Goal: Task Accomplishment & Management: Complete application form

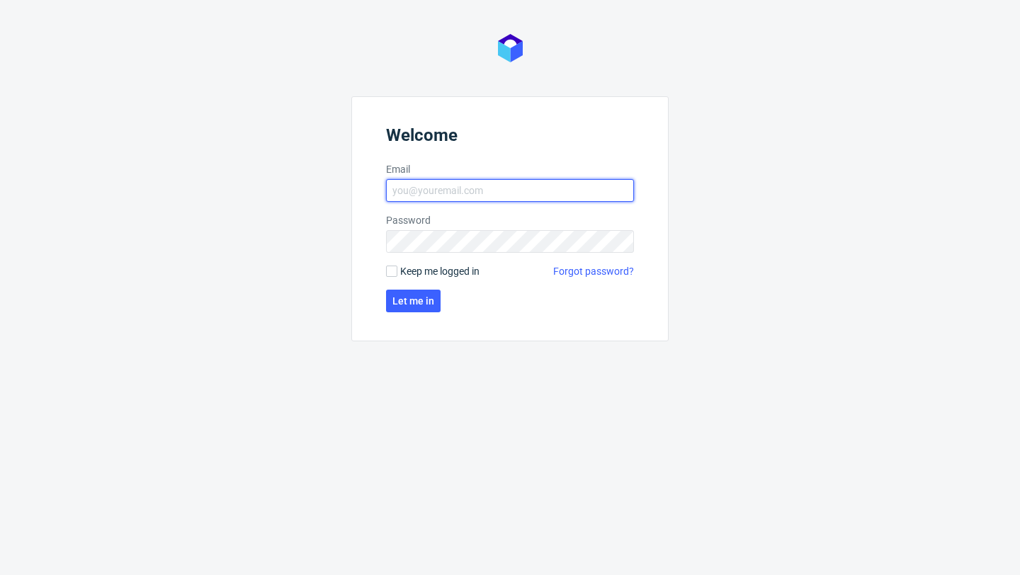
click at [523, 198] on input "Email" at bounding box center [510, 190] width 248 height 23
type input "[EMAIL_ADDRESS][PERSON_NAME][DOMAIN_NAME]"
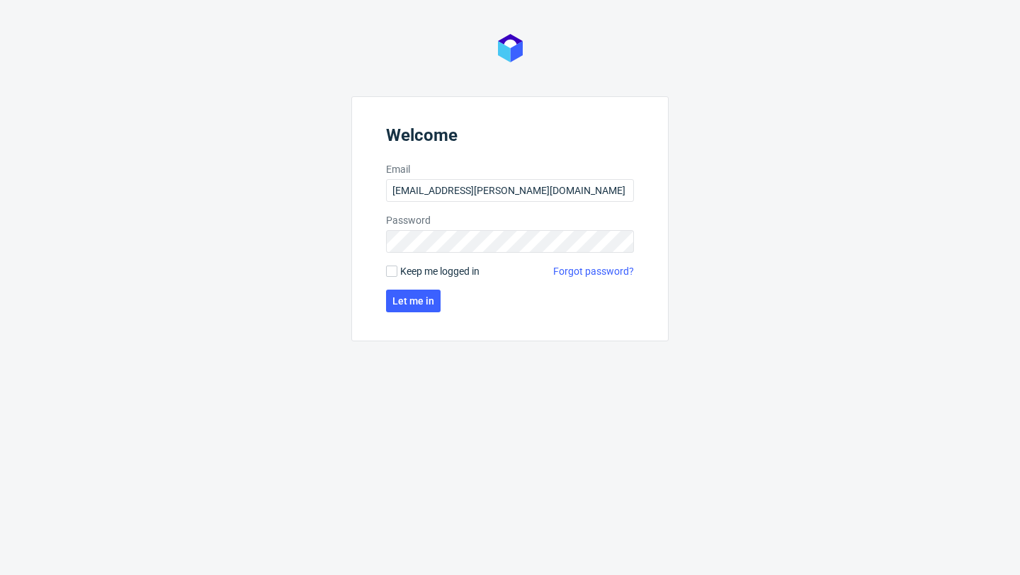
click at [431, 263] on form "Welcome Email [EMAIL_ADDRESS][PERSON_NAME][DOMAIN_NAME] Password Keep me logged…" at bounding box center [509, 218] width 317 height 245
click at [432, 272] on span "Keep me logged in" at bounding box center [439, 271] width 79 height 14
click at [397, 272] on input "Keep me logged in" at bounding box center [391, 271] width 11 height 11
checkbox input "true"
click at [428, 298] on span "Let me in" at bounding box center [414, 301] width 42 height 10
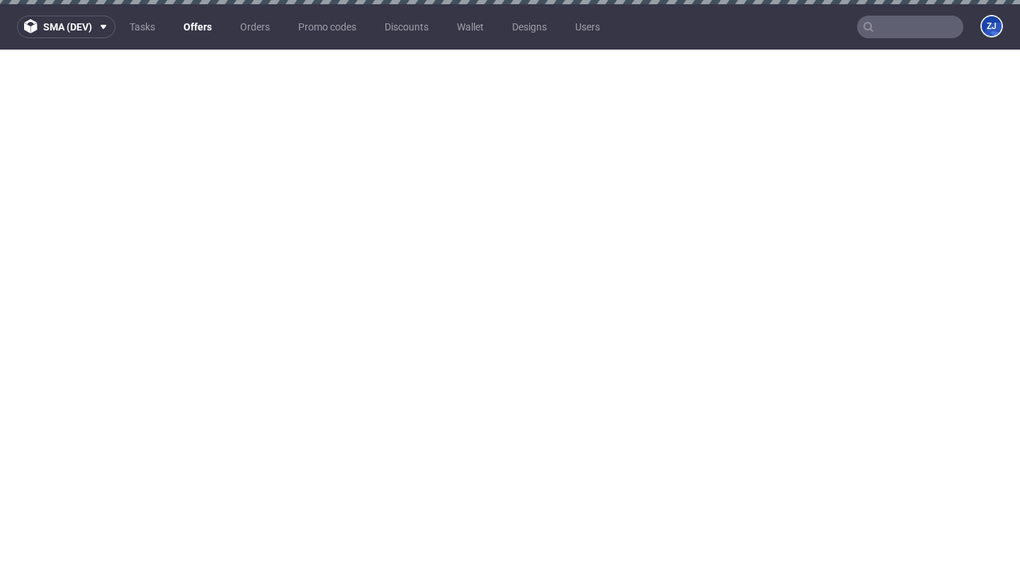
click at [202, 23] on link "Offers" at bounding box center [197, 27] width 45 height 23
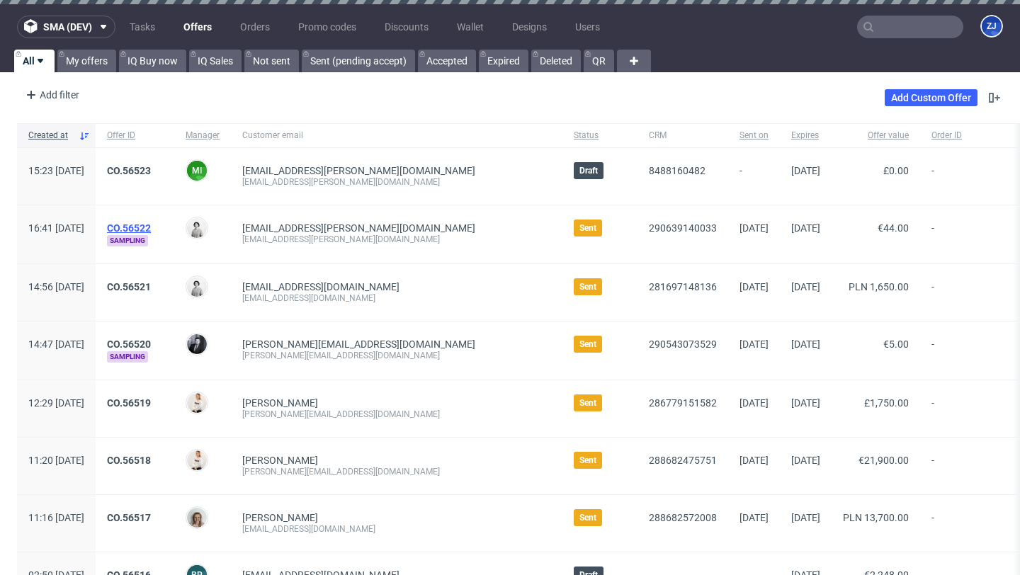
click at [151, 225] on link "CO.56522" at bounding box center [129, 227] width 44 height 11
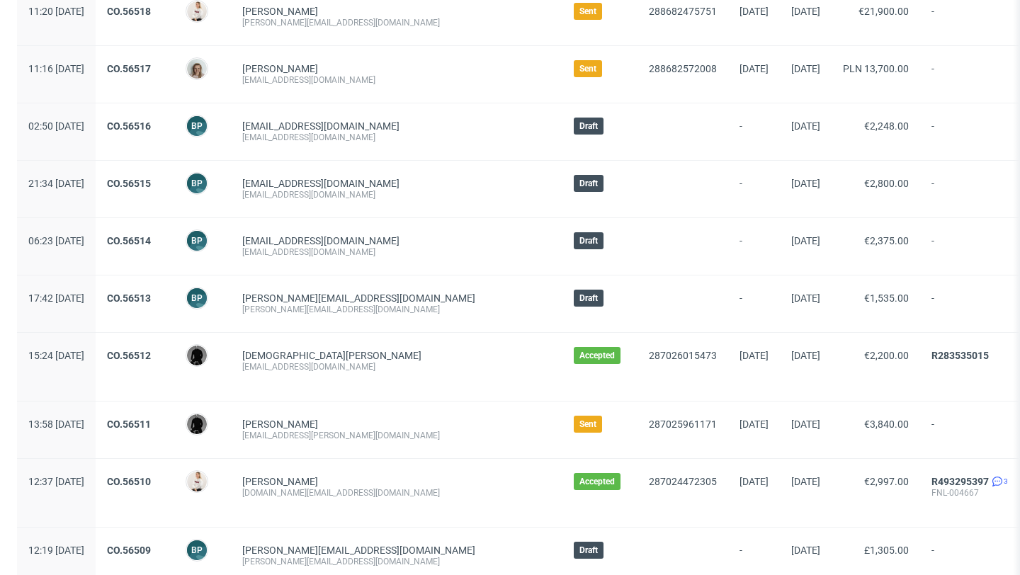
scroll to position [581, 0]
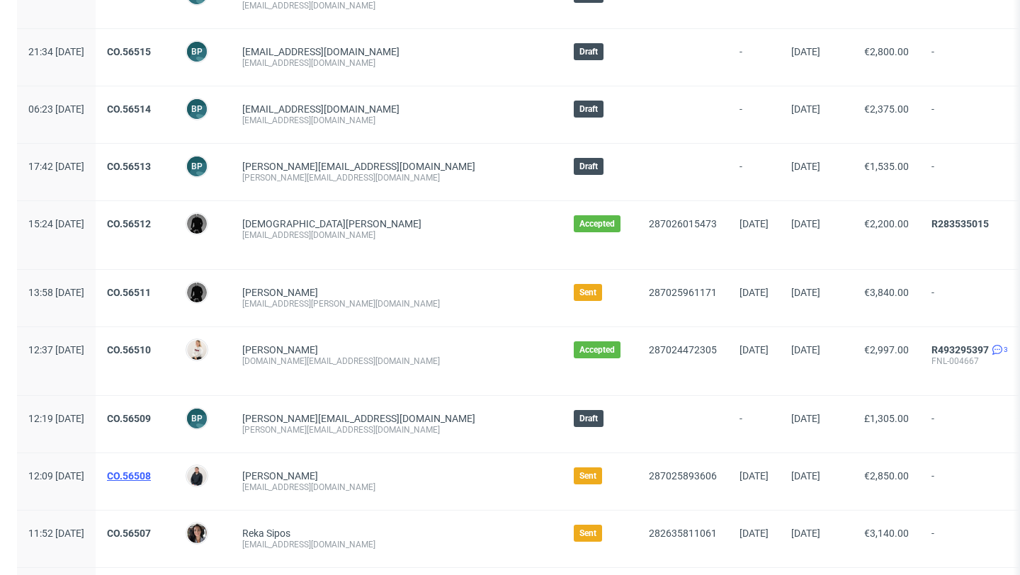
click at [151, 471] on link "CO.56508" at bounding box center [129, 475] width 44 height 11
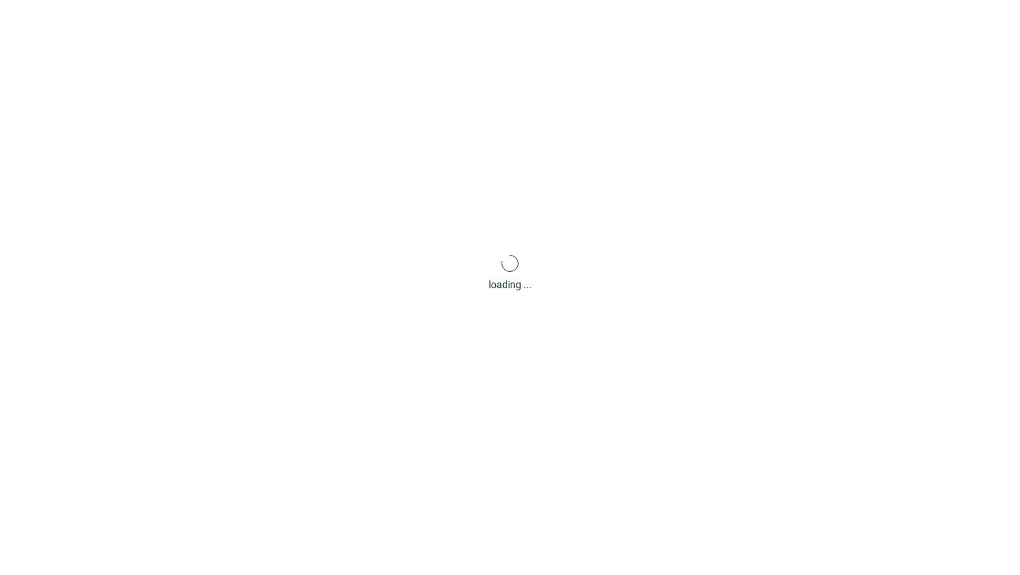
scroll to position [8, 0]
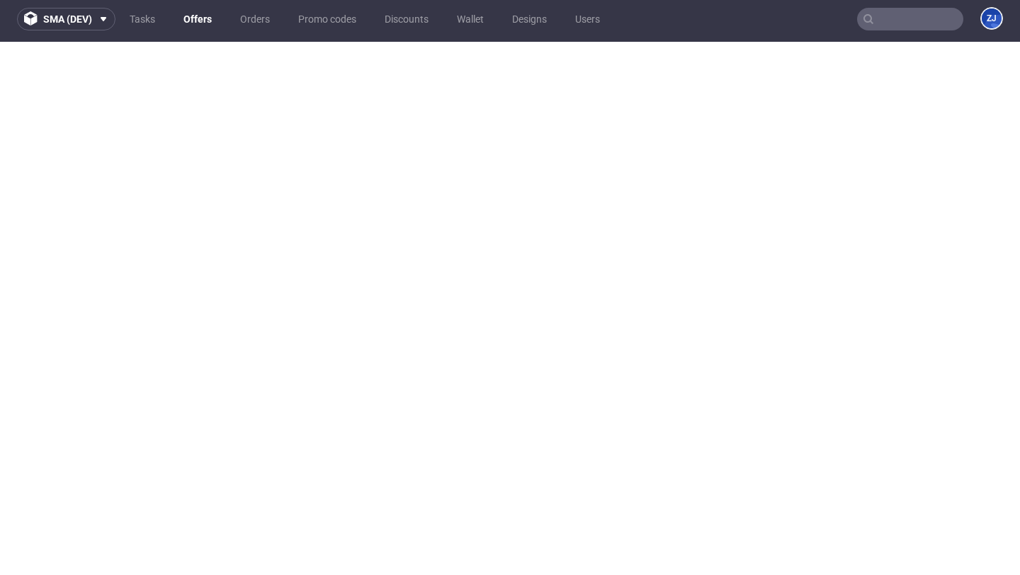
click at [208, 21] on link "Offers" at bounding box center [197, 19] width 45 height 23
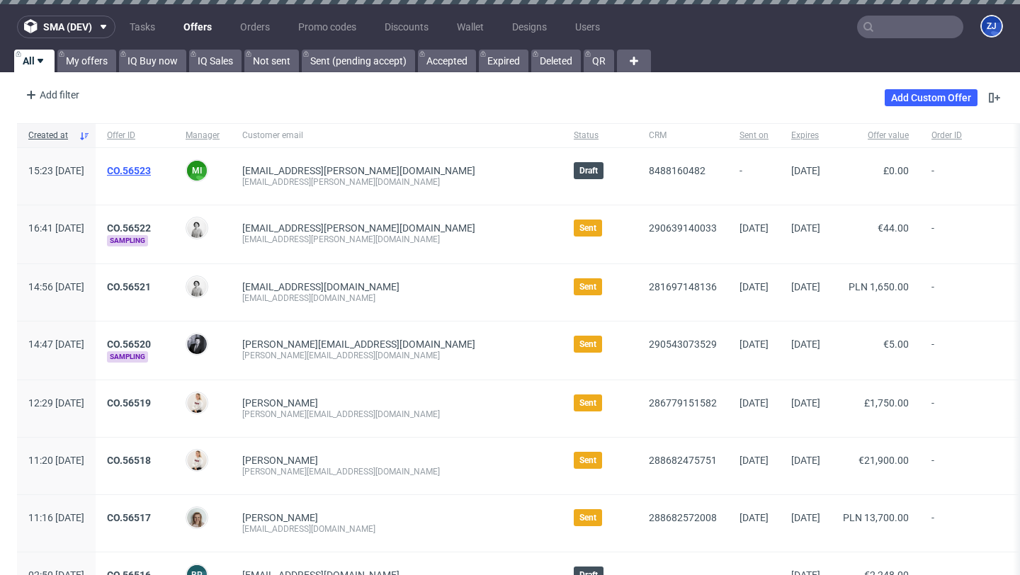
click at [151, 176] on link "CO.56523" at bounding box center [129, 170] width 44 height 11
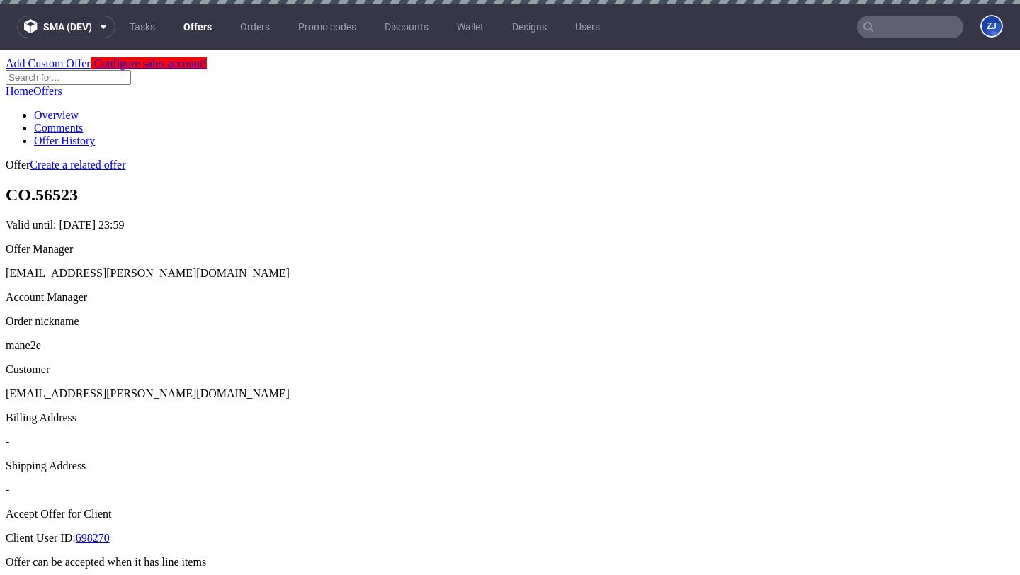
scroll to position [531, 0]
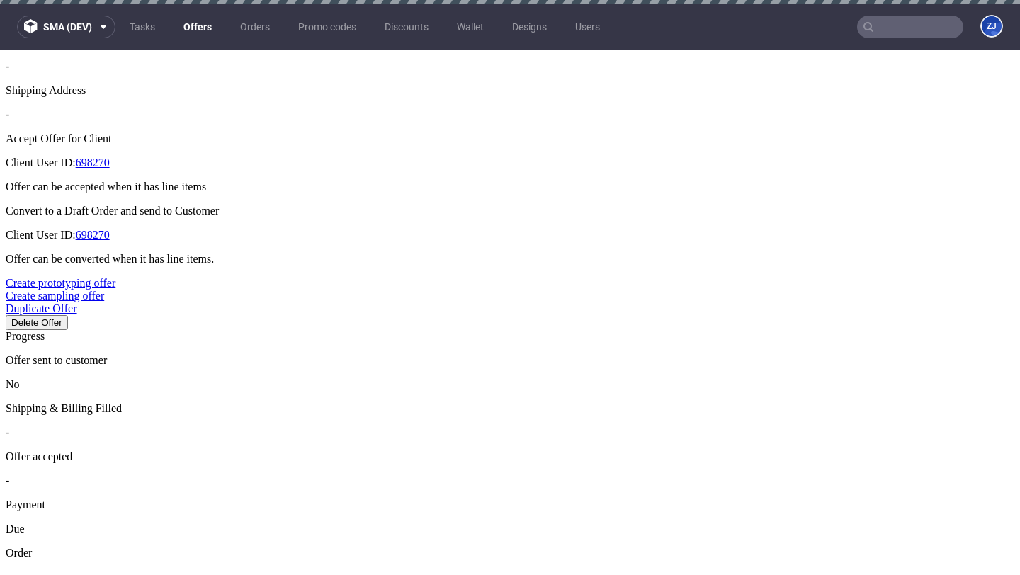
type input "3"
type input "34%"
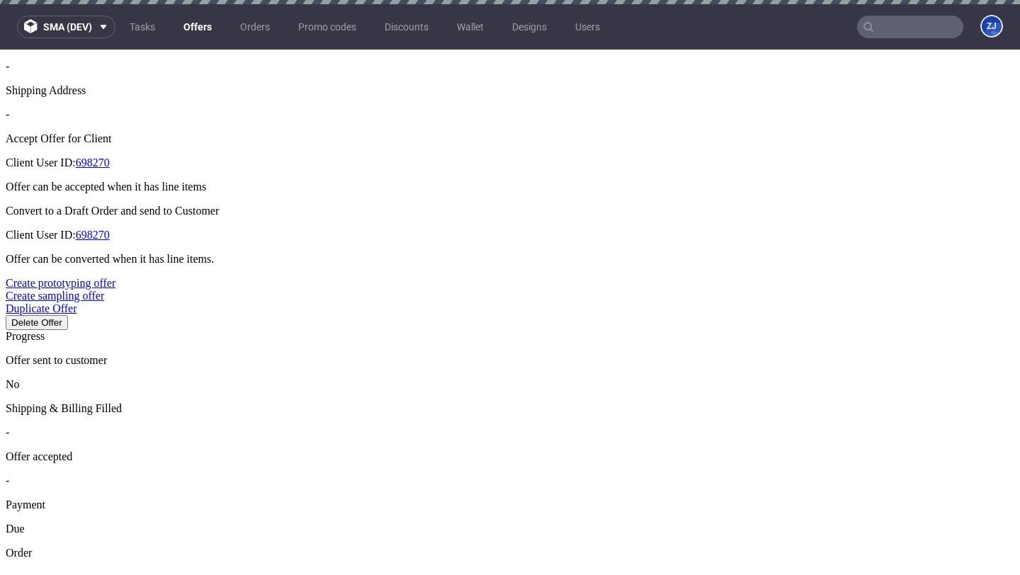
type input "33%"
type input "7"
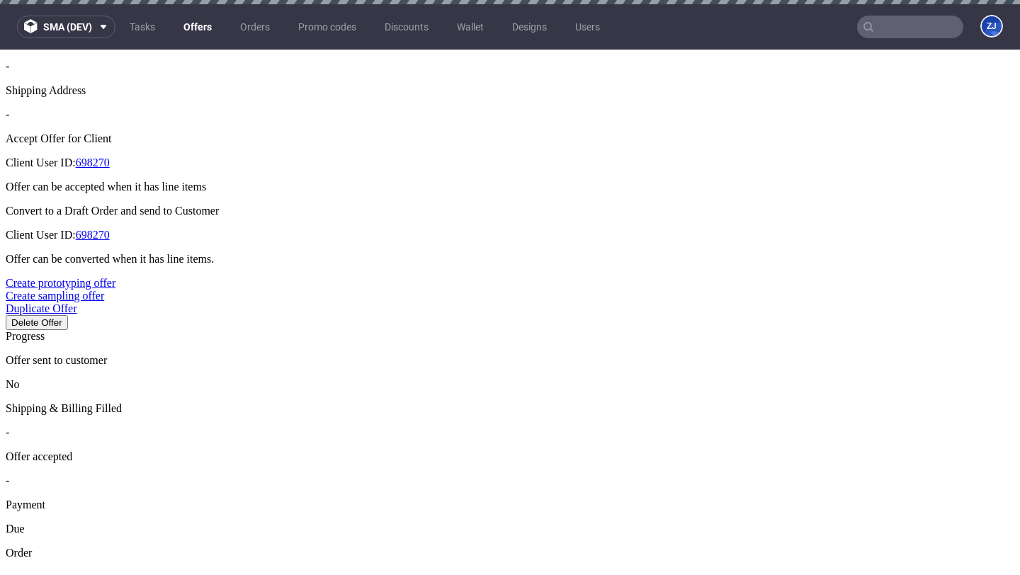
type input "7"
type input "16%"
type input "14%"
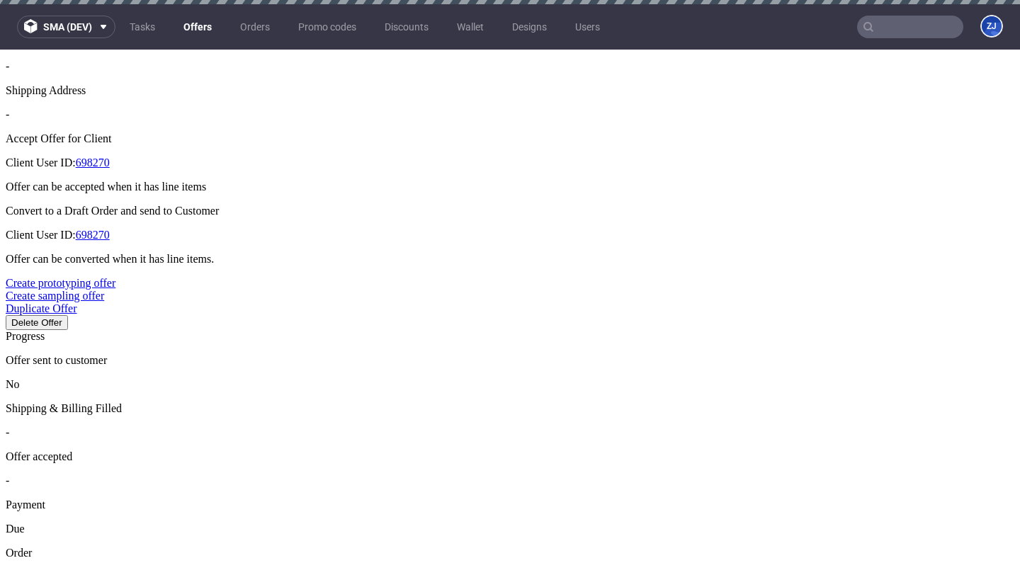
type input "1%"
type input "10%"
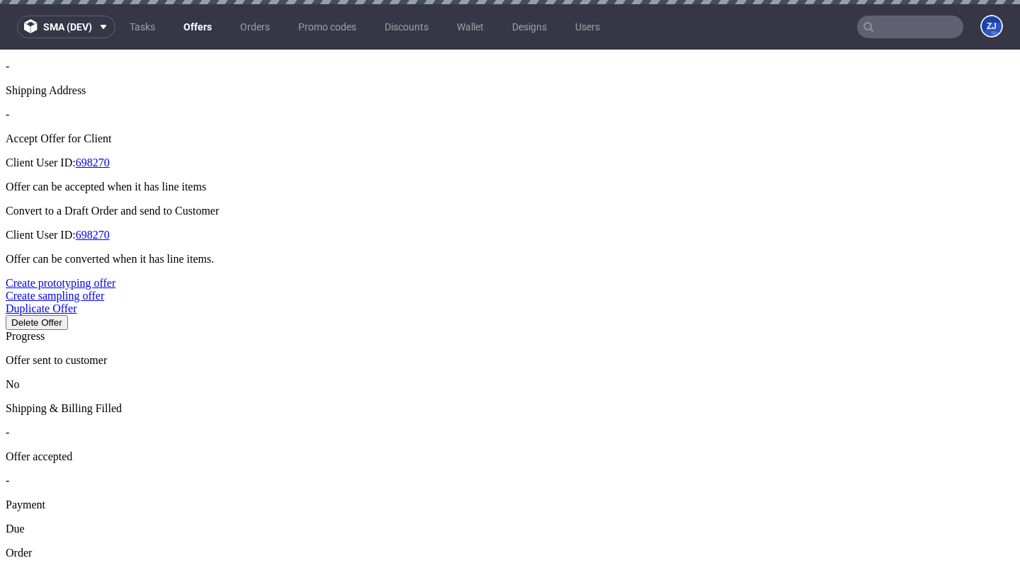
type input "15%"
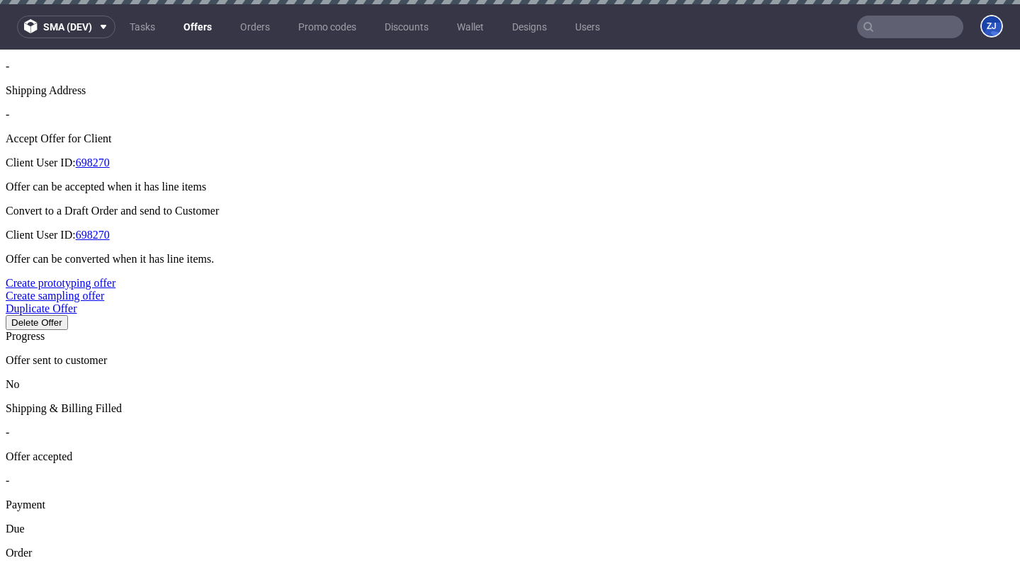
type input "15%"
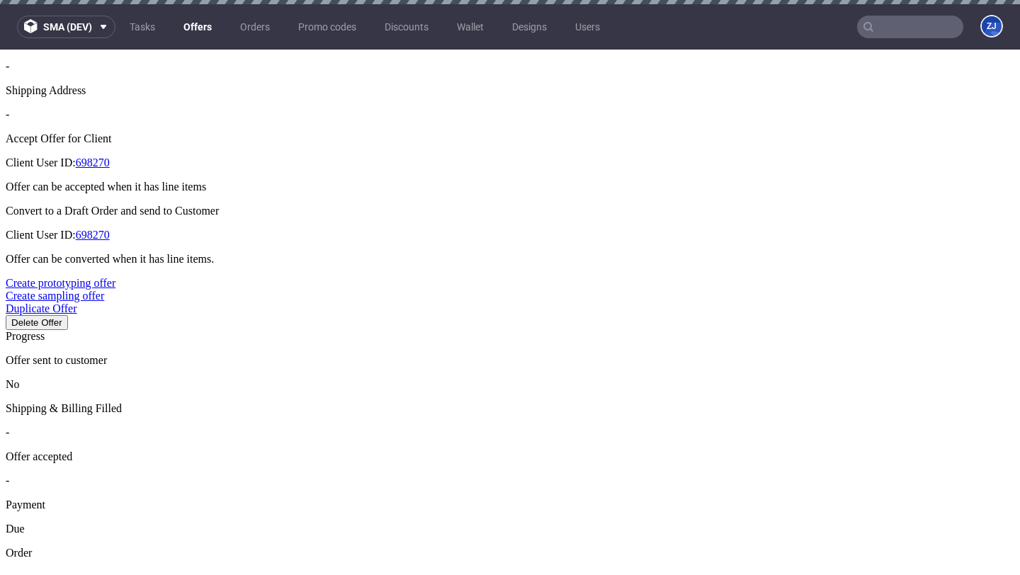
type input "5%"
type input "19%"
type input "17%"
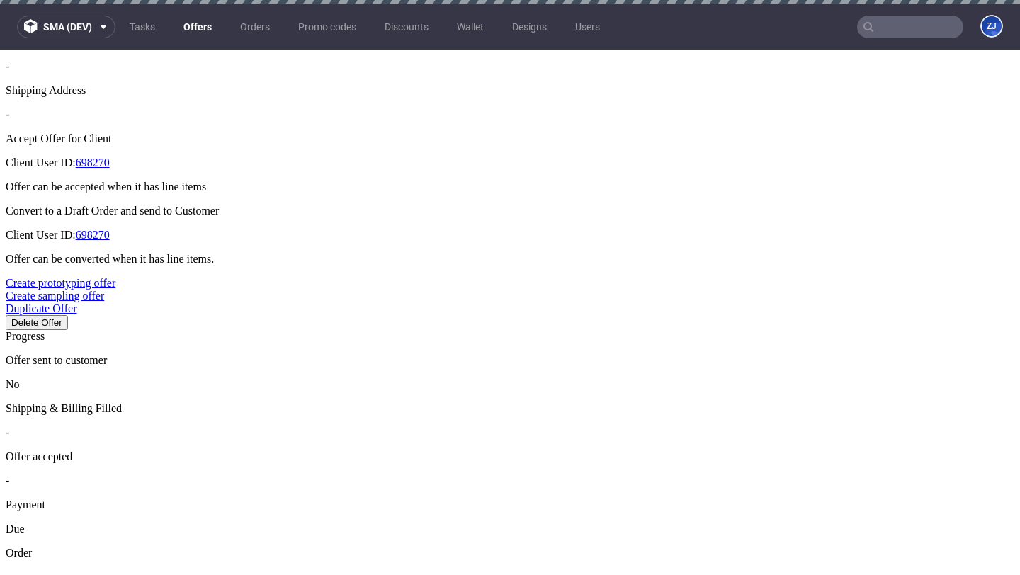
type input "17%"
type input "1%"
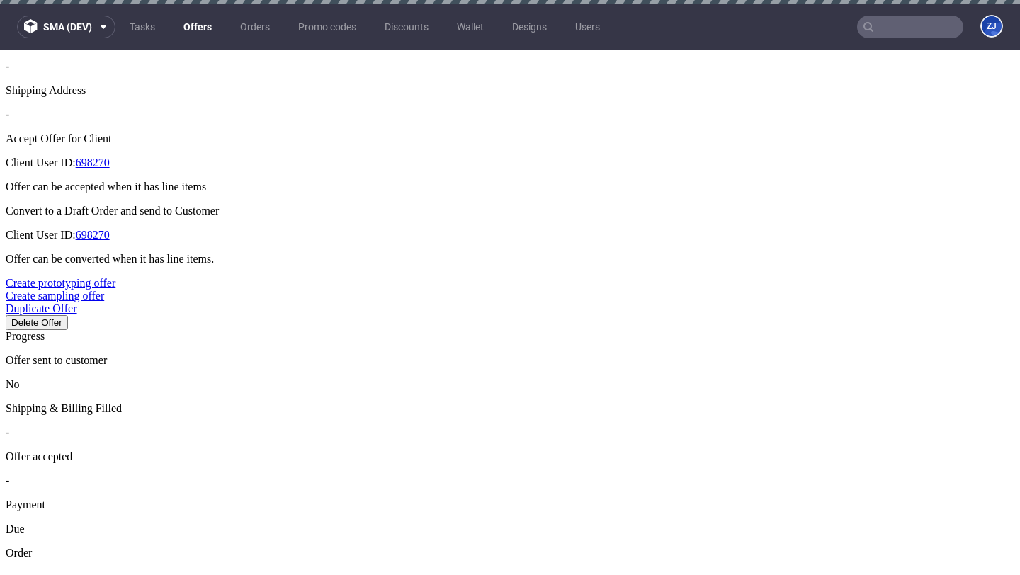
type input "23%"
drag, startPoint x: 497, startPoint y: 356, endPoint x: 497, endPoint y: 363, distance: 7.8
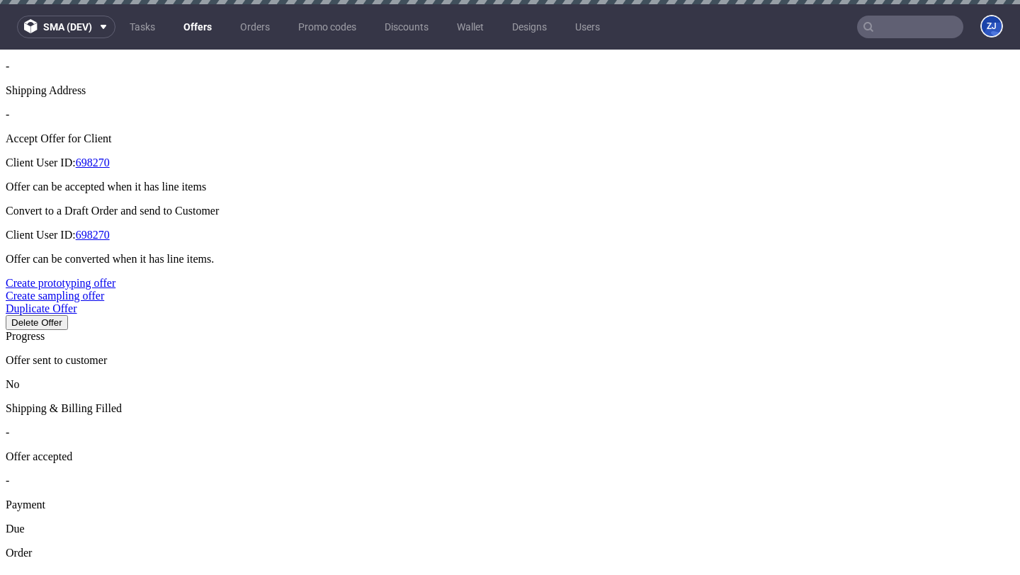
type input "2%"
type input "34%"
type input "33%"
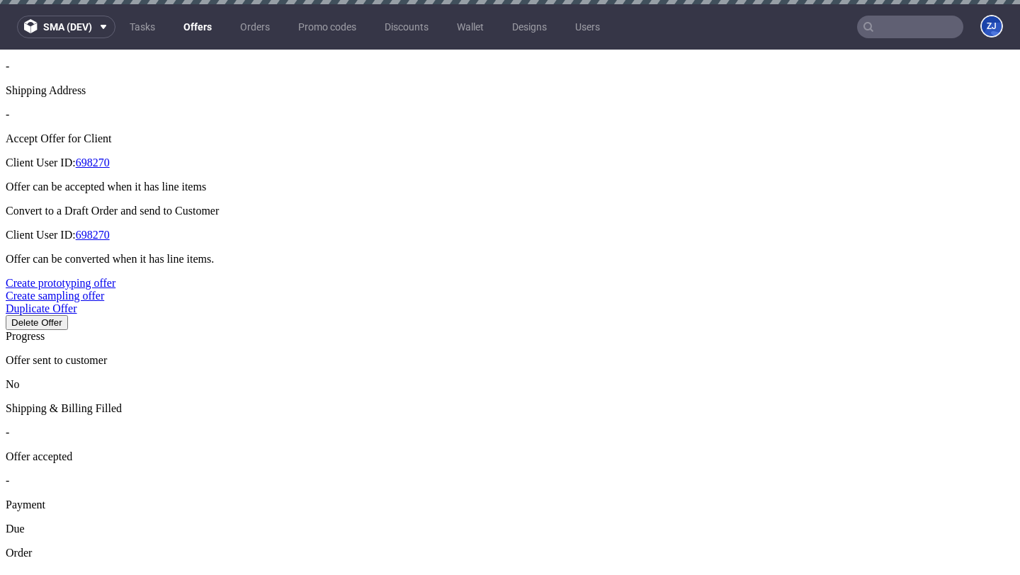
type input "3%"
type input "64%"
